Goal: Task Accomplishment & Management: Complete application form

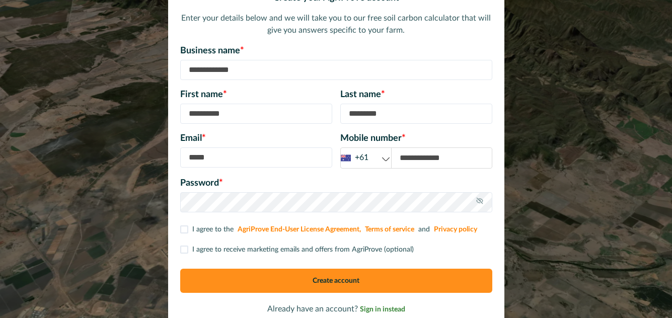
scroll to position [85, 0]
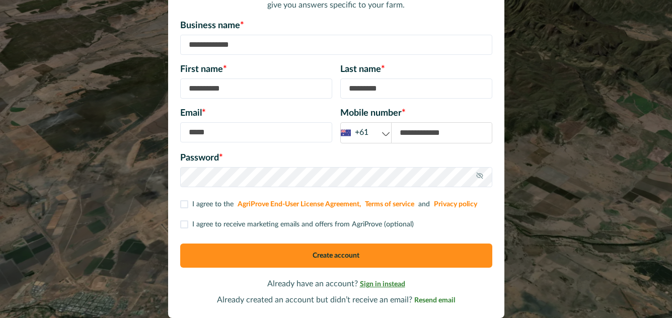
click at [385, 283] on span "Sign in instead" at bounding box center [382, 284] width 45 height 7
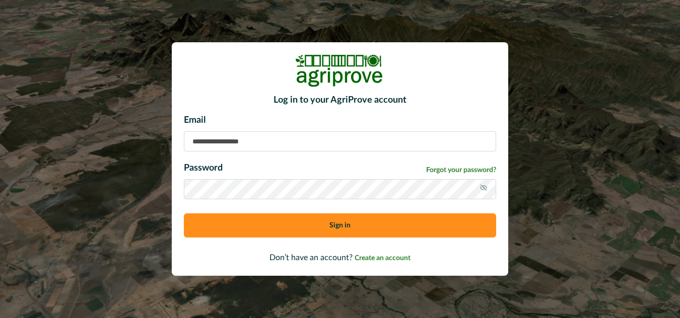
click at [398, 144] on input at bounding box center [340, 141] width 312 height 20
type input "**********"
click at [465, 170] on span "Forgot your password?" at bounding box center [461, 170] width 70 height 11
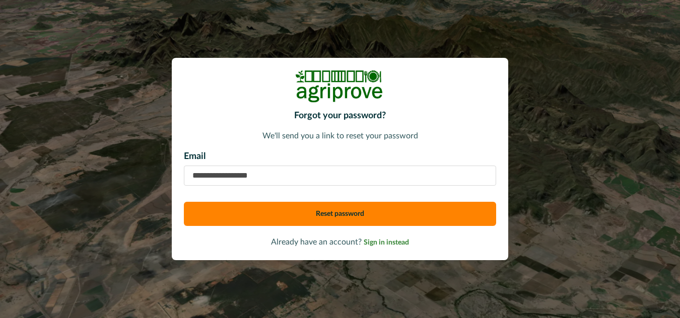
click at [419, 177] on input "email" at bounding box center [340, 176] width 312 height 20
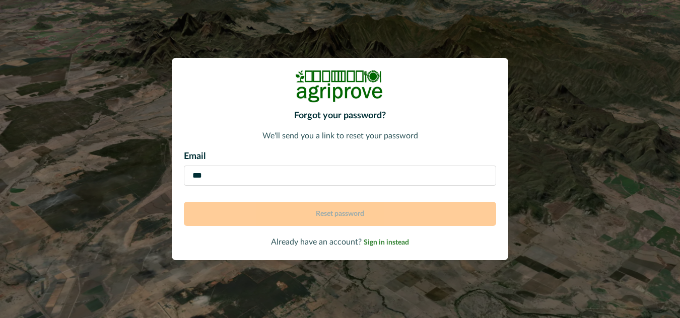
type input "**********"
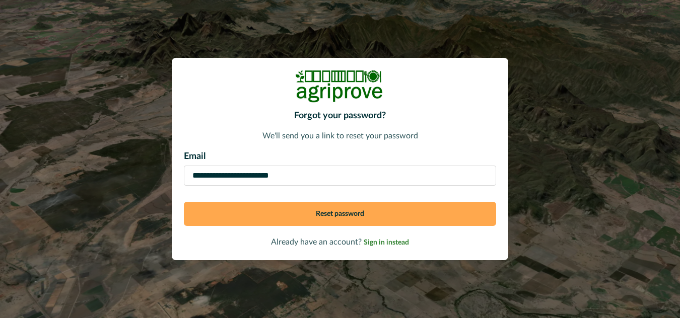
click at [414, 218] on button "Reset password" at bounding box center [340, 214] width 312 height 24
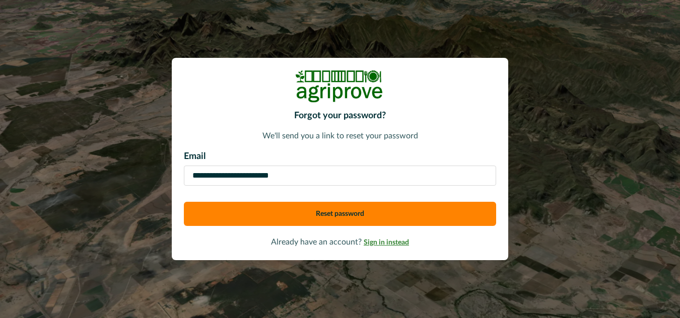
click at [384, 244] on span "Sign in instead" at bounding box center [386, 242] width 45 height 7
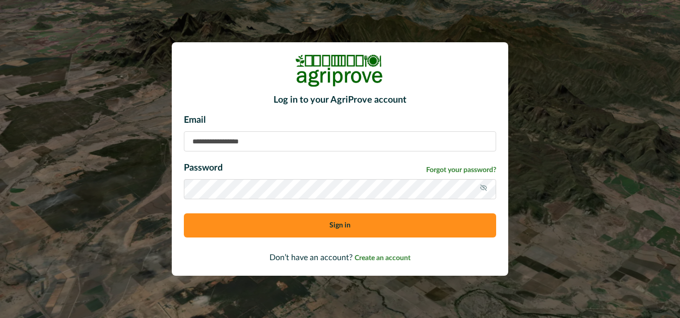
click at [355, 137] on input at bounding box center [340, 141] width 312 height 20
type input "**********"
click at [479, 188] on icon at bounding box center [483, 188] width 8 height 8
click at [368, 228] on button "Sign in" at bounding box center [340, 226] width 312 height 24
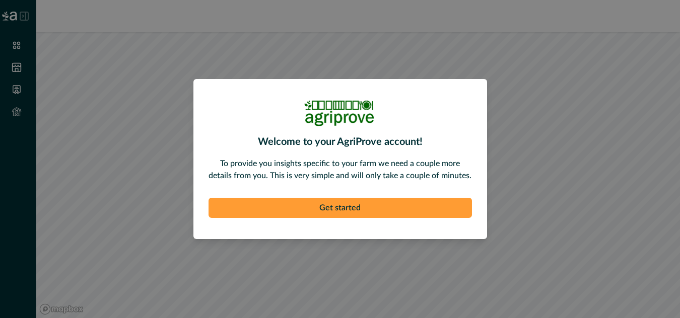
click at [388, 206] on button "Get started" at bounding box center [340, 208] width 263 height 20
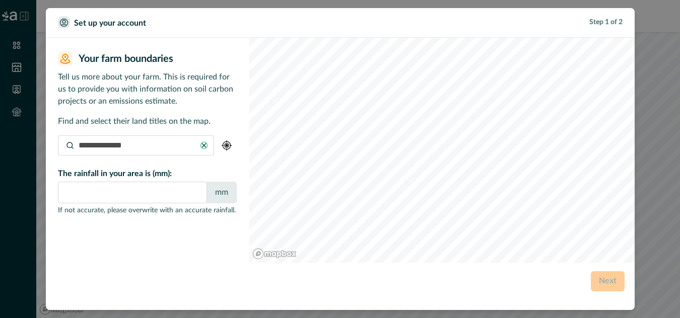
type input "*"
click at [169, 141] on input at bounding box center [136, 145] width 156 height 20
click at [165, 144] on input at bounding box center [136, 145] width 156 height 20
click at [156, 146] on input at bounding box center [136, 145] width 156 height 20
click at [158, 144] on input at bounding box center [136, 145] width 156 height 20
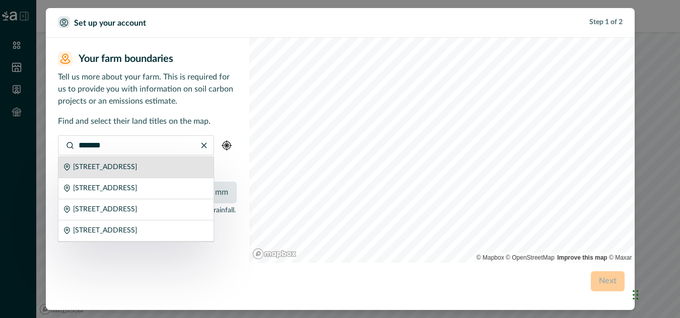
click at [137, 171] on p "[STREET_ADDRESS]" at bounding box center [105, 167] width 64 height 11
type input "**********"
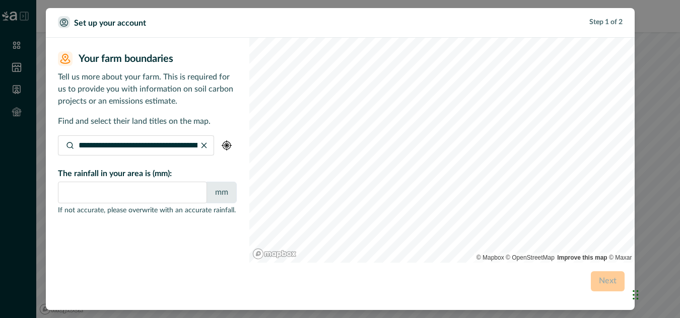
click at [186, 220] on div "**********" at bounding box center [147, 142] width 179 height 183
click at [225, 193] on div "mm" at bounding box center [221, 193] width 30 height 22
click at [186, 192] on input "****" at bounding box center [132, 193] width 149 height 22
type input "****"
click at [228, 225] on div "2/4/831 0 ha 57/3/12474 0 ha" at bounding box center [147, 228] width 179 height 11
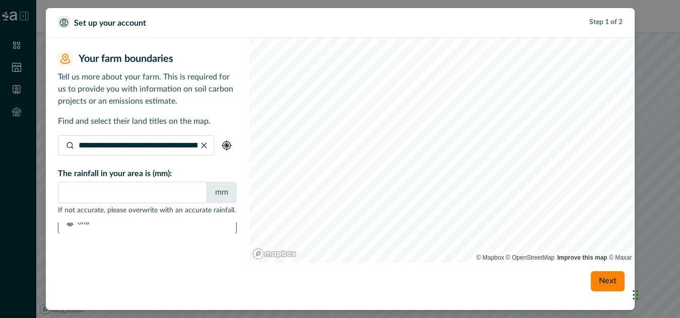
scroll to position [72, 0]
click at [608, 284] on button "Next" at bounding box center [608, 281] width 34 height 20
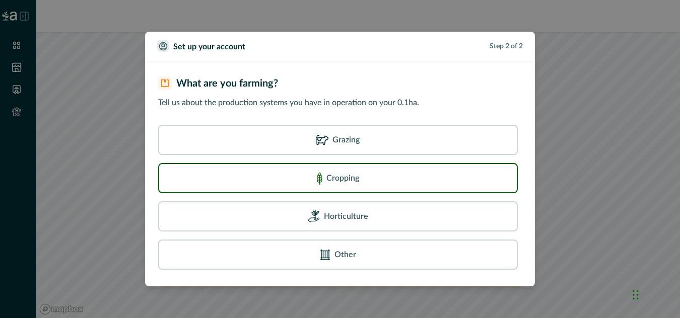
click at [431, 174] on div "Cropping" at bounding box center [338, 178] width 346 height 16
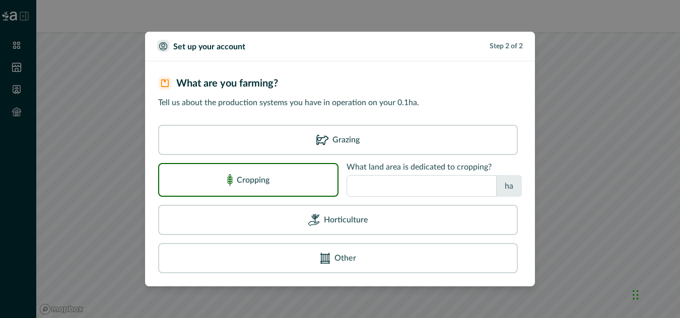
click at [465, 185] on input "number" at bounding box center [422, 186] width 150 height 22
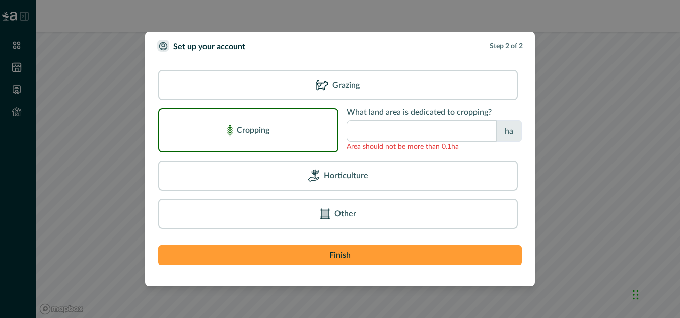
type input "***"
click at [445, 259] on button "Finish" at bounding box center [340, 255] width 364 height 20
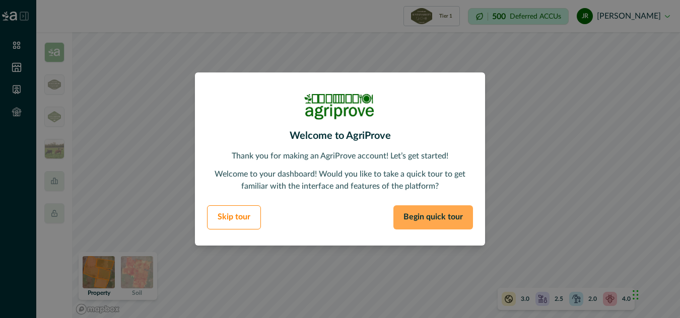
click at [432, 211] on button "Begin quick tour" at bounding box center [433, 217] width 80 height 24
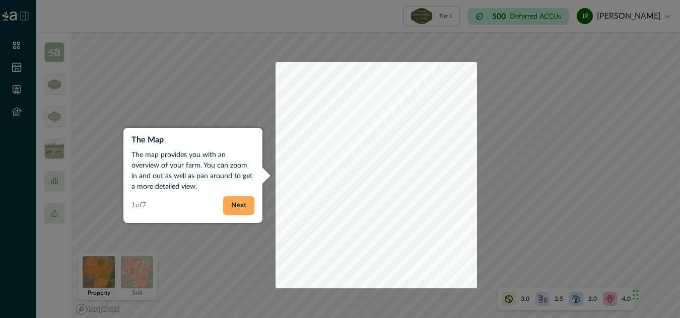
click at [230, 199] on button "Next" at bounding box center [238, 205] width 31 height 19
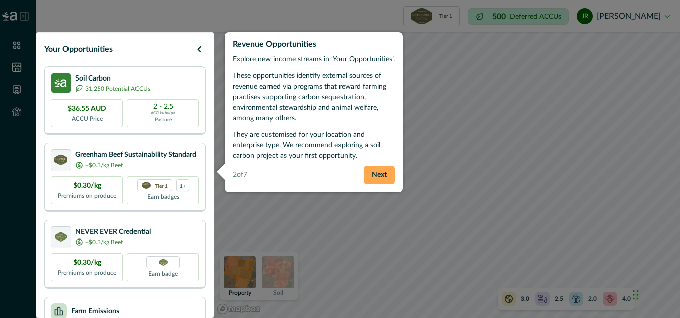
click at [378, 172] on button "Next" at bounding box center [379, 175] width 31 height 19
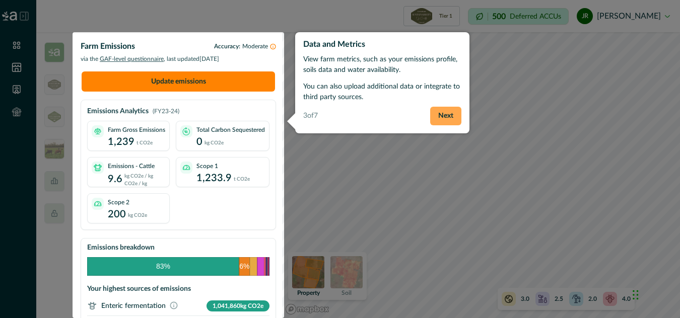
click at [450, 118] on button "Next" at bounding box center [445, 116] width 31 height 19
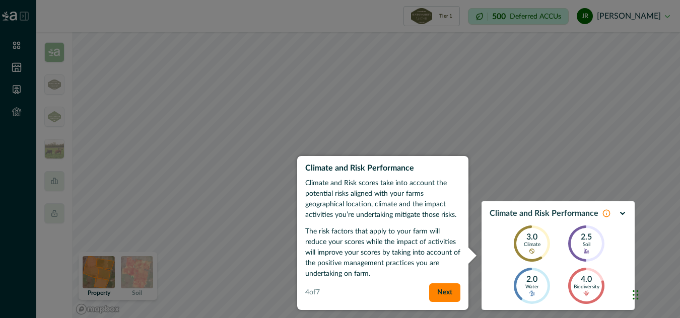
click at [453, 303] on div "Climate and Risk Performance Climate and Risk scores take into account the pote…" at bounding box center [382, 233] width 171 height 154
click at [449, 291] on button "Next" at bounding box center [444, 293] width 31 height 19
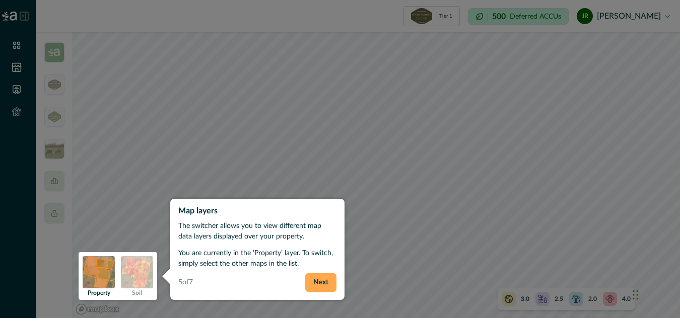
click at [318, 282] on button "Next" at bounding box center [320, 282] width 31 height 19
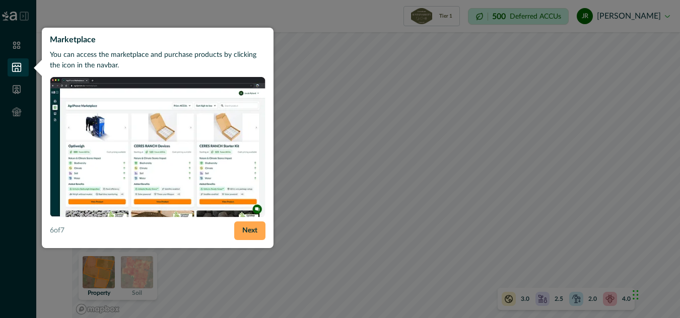
click at [245, 227] on button "Next" at bounding box center [249, 231] width 31 height 19
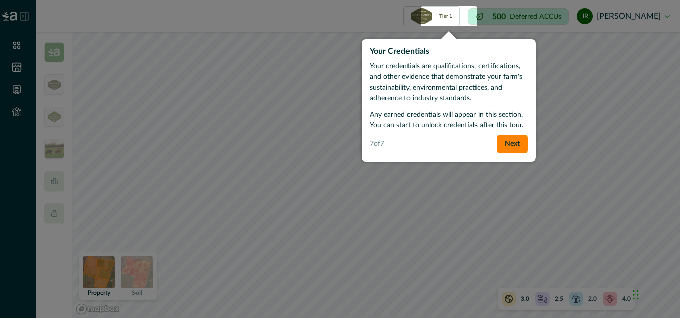
click at [243, 234] on div at bounding box center [340, 159] width 680 height 318
click at [526, 147] on button "Next" at bounding box center [512, 144] width 31 height 19
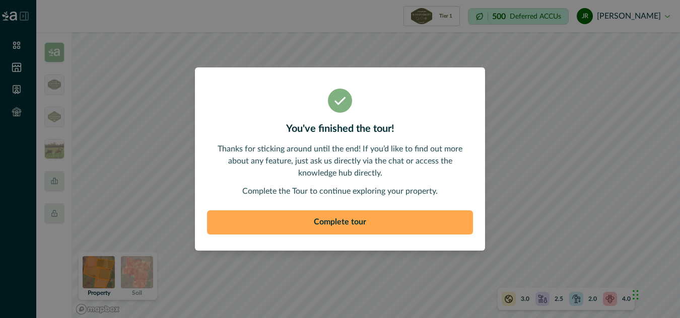
click at [421, 226] on button "Complete tour" at bounding box center [340, 223] width 266 height 24
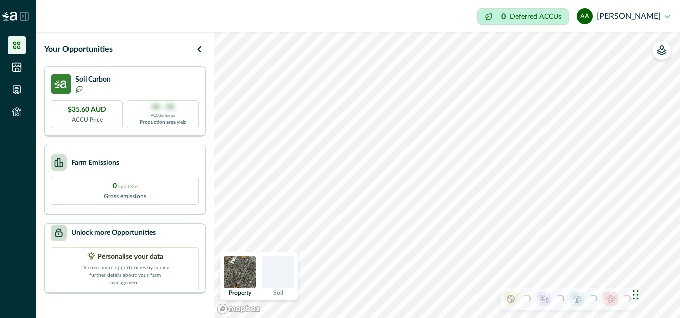
click at [272, 266] on div at bounding box center [278, 272] width 32 height 32
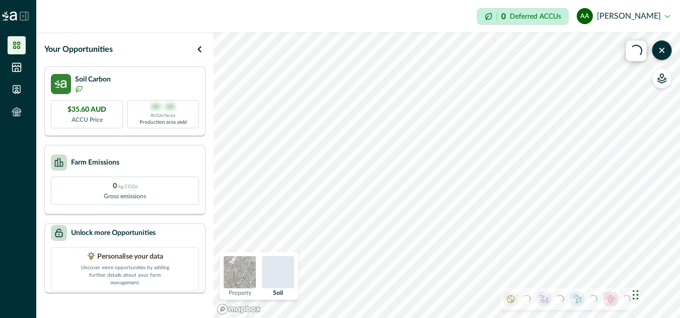
click at [561, 13] on p "Deferred ACCUs" at bounding box center [535, 17] width 51 height 8
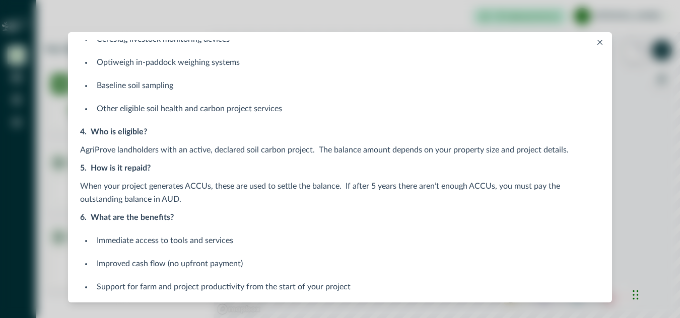
scroll to position [262, 0]
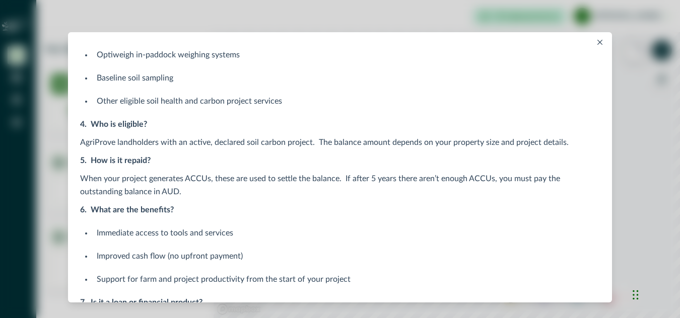
click at [597, 43] on icon "Close" at bounding box center [599, 42] width 5 height 5
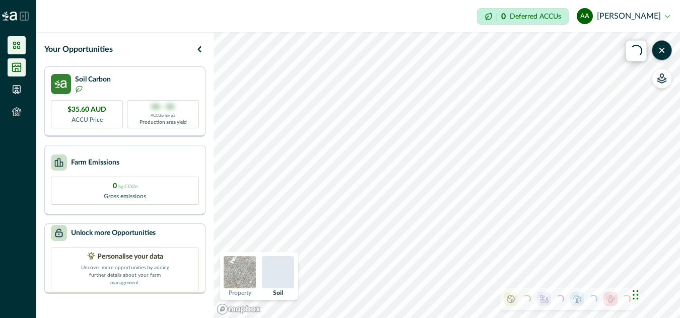
click at [15, 65] on icon at bounding box center [17, 67] width 9 height 9
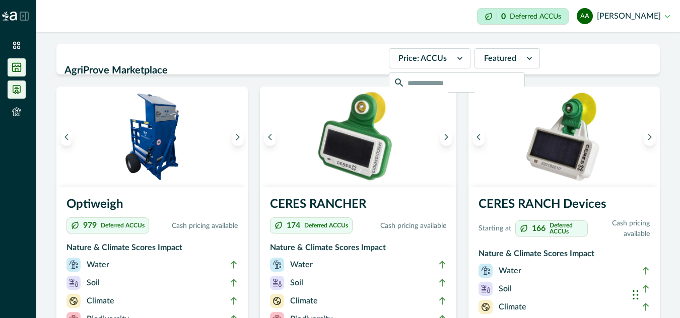
click at [19, 92] on icon at bounding box center [16, 90] width 7 height 8
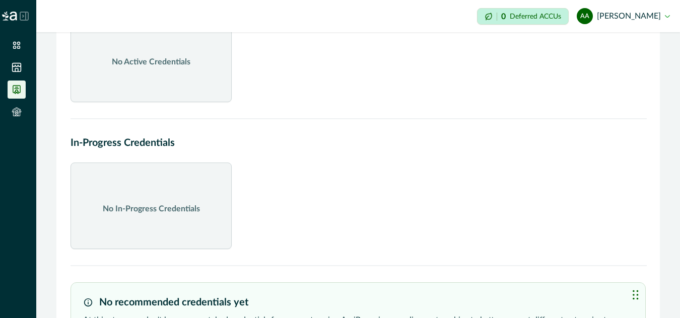
scroll to position [74, 0]
click at [13, 108] on icon at bounding box center [17, 112] width 10 height 10
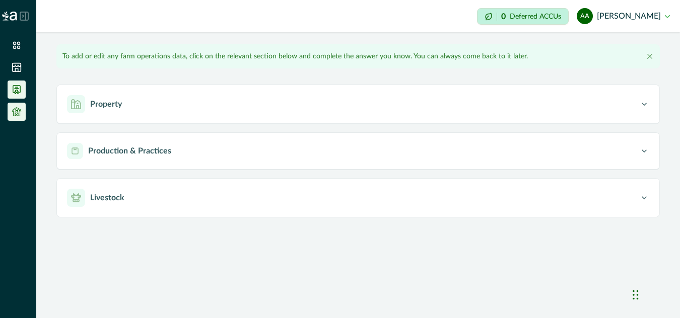
click at [17, 87] on icon at bounding box center [17, 90] width 10 height 10
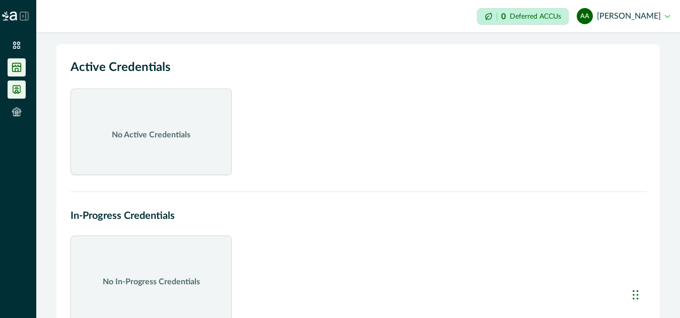
click at [17, 72] on icon at bounding box center [17, 67] width 9 height 9
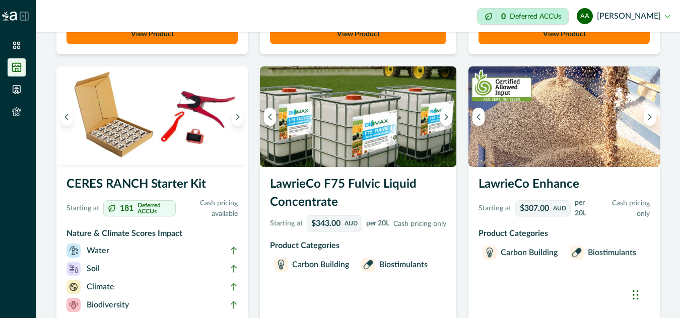
scroll to position [414, 0]
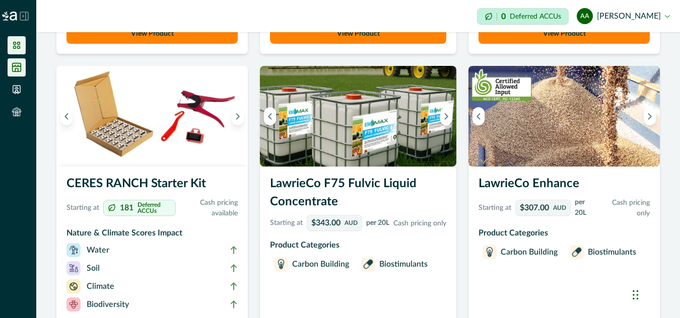
click at [16, 45] on icon at bounding box center [17, 45] width 10 height 10
